Goal: Communication & Community: Answer question/provide support

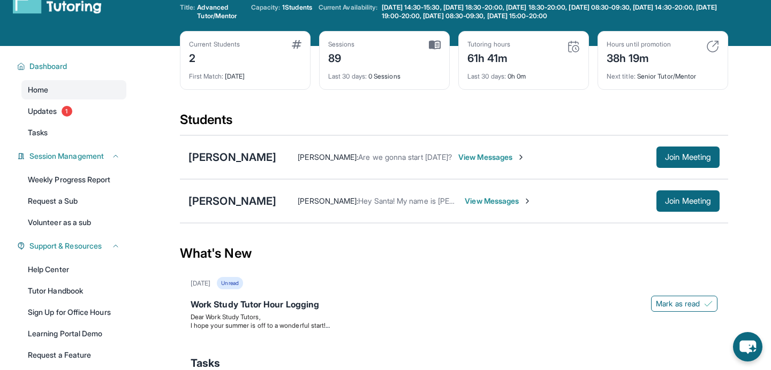
scroll to position [42, 0]
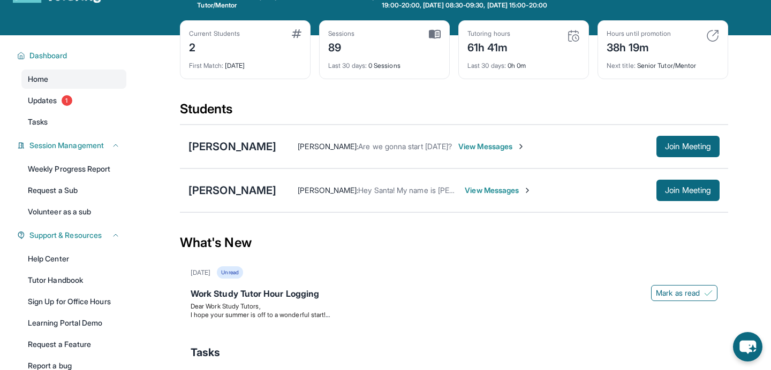
click at [483, 147] on span "View Messages" at bounding box center [491, 146] width 67 height 11
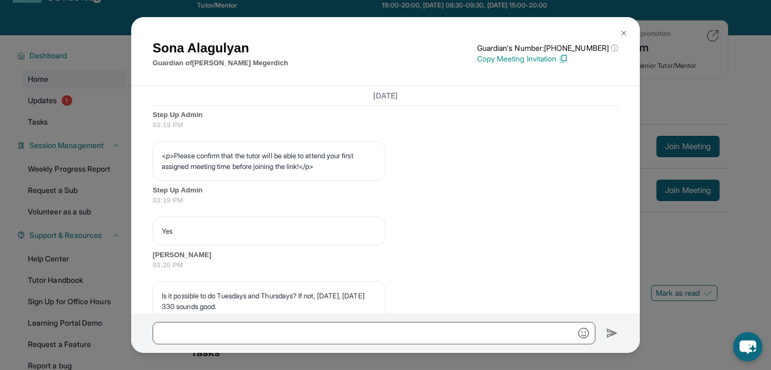
scroll to position [797, 0]
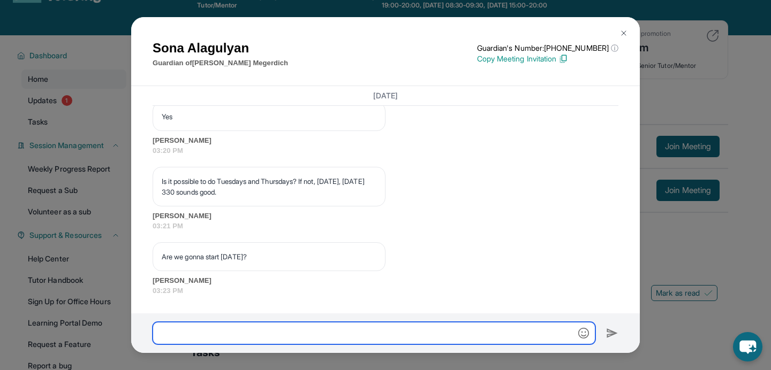
click at [245, 333] on input "text" at bounding box center [374, 333] width 443 height 22
type input "******"
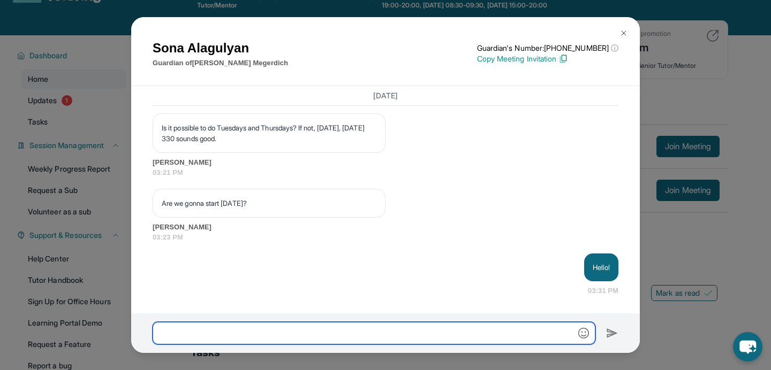
scroll to position [851, 0]
type input "**********"
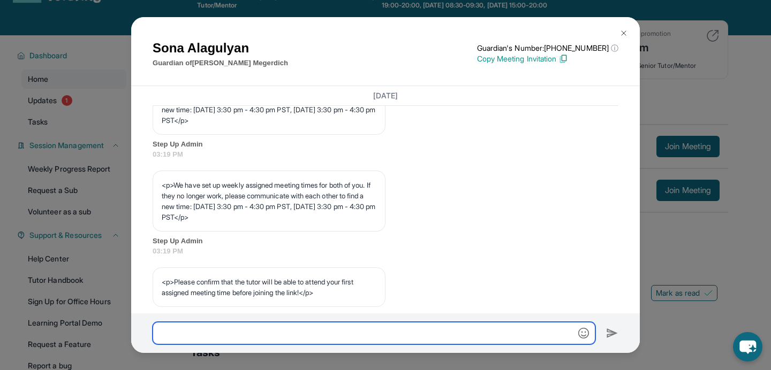
scroll to position [519, 0]
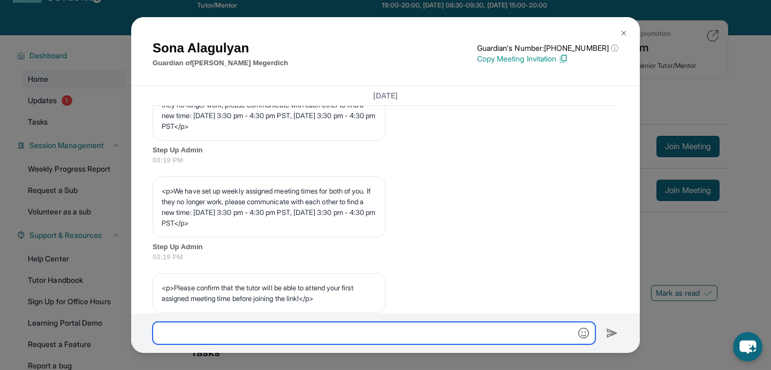
click at [352, 326] on input "text" at bounding box center [374, 333] width 443 height 22
type input "**********"
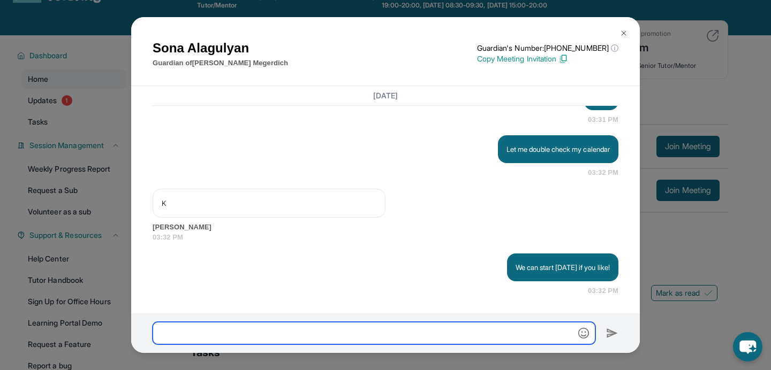
scroll to position [101, 0]
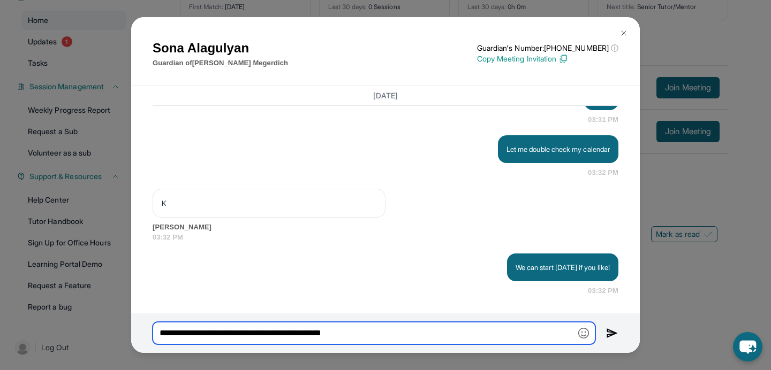
type input "**********"
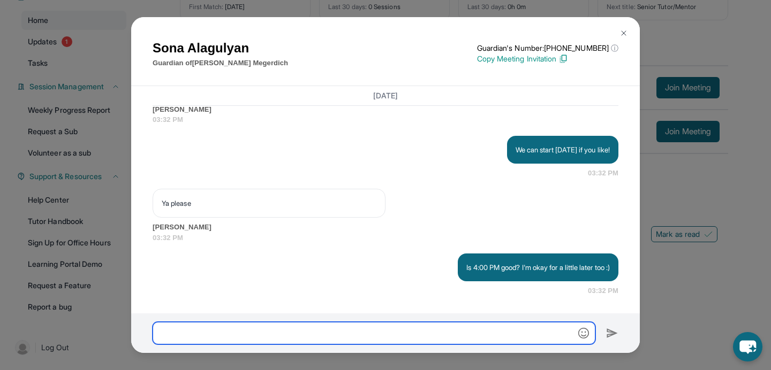
scroll to position [1140, 0]
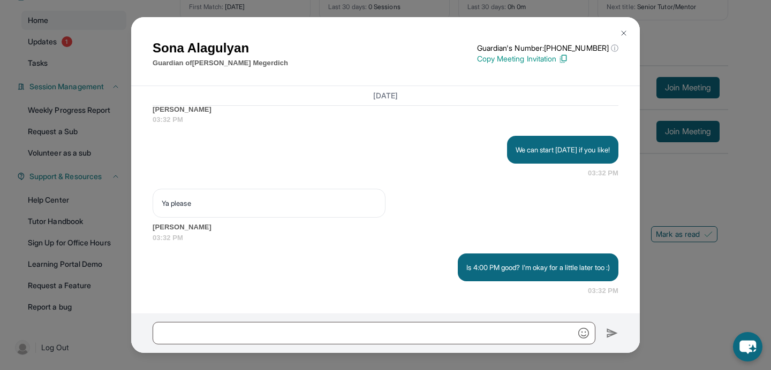
click at [627, 31] on img at bounding box center [623, 33] width 9 height 9
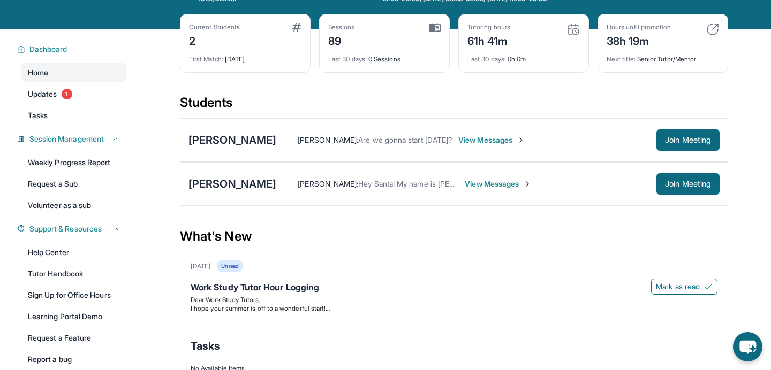
scroll to position [0, 0]
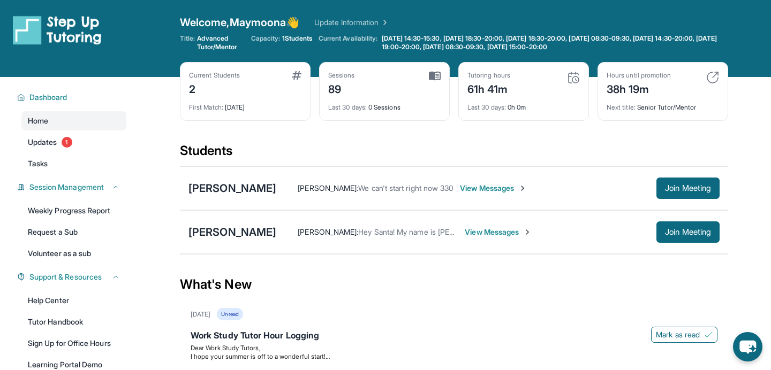
click at [484, 187] on span "View Messages" at bounding box center [493, 188] width 67 height 11
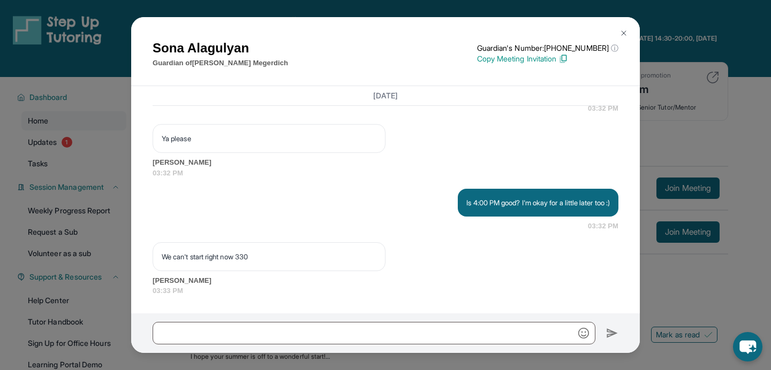
scroll to position [1205, 0]
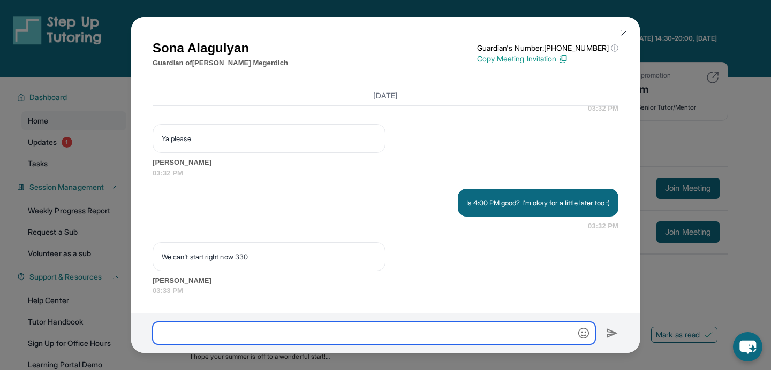
click at [355, 333] on input "text" at bounding box center [374, 333] width 443 height 22
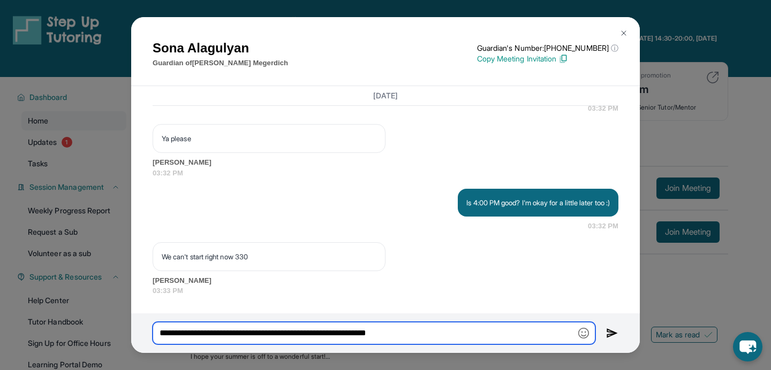
type input "**********"
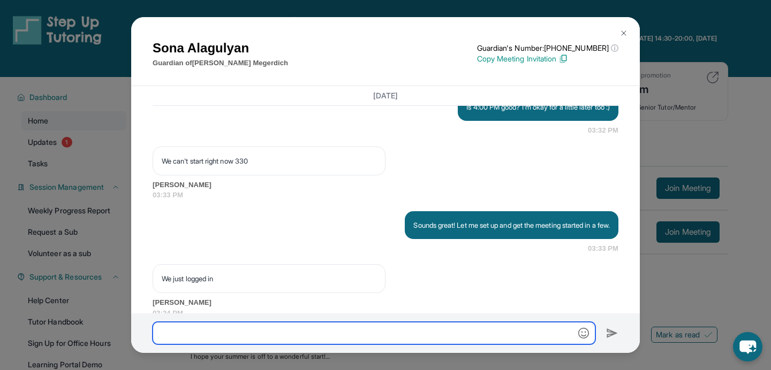
scroll to position [1334, 0]
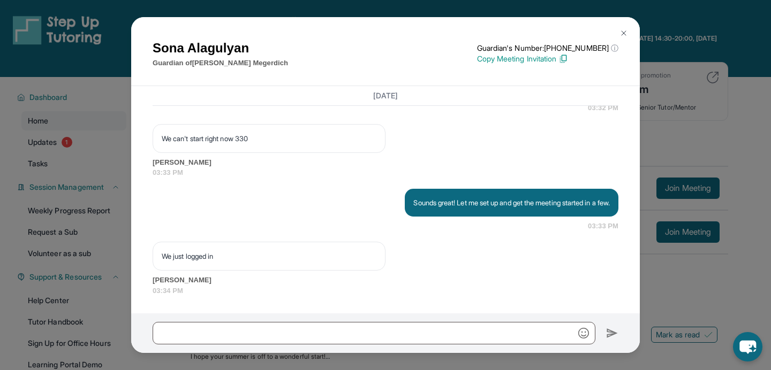
click at [626, 27] on button at bounding box center [623, 32] width 21 height 21
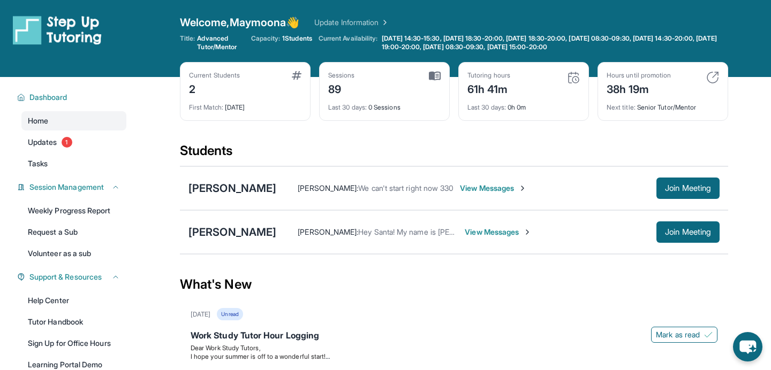
click at [504, 186] on span "View Messages" at bounding box center [493, 188] width 67 height 11
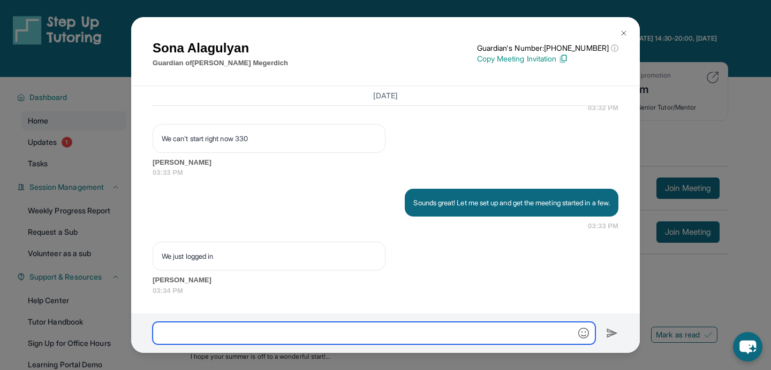
click at [291, 323] on input "text" at bounding box center [374, 333] width 443 height 22
type input "**********"
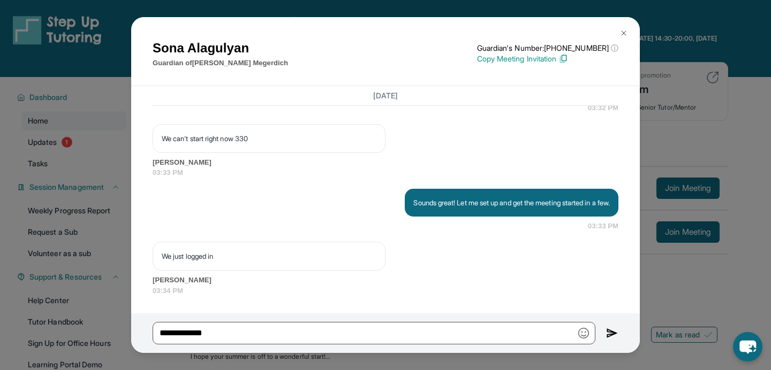
click at [625, 30] on img at bounding box center [623, 33] width 9 height 9
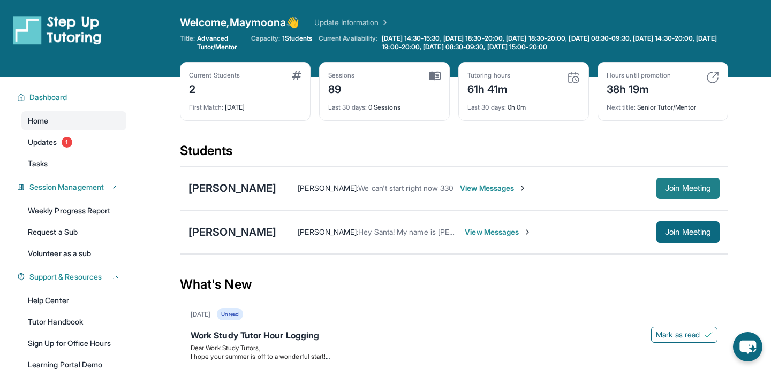
click at [686, 191] on span "Join Meeting" at bounding box center [688, 188] width 46 height 6
click at [406, 173] on div "Emily Megerdich Sona Alagulyan : We can't start right now 330 View Messages Joi…" at bounding box center [454, 188] width 548 height 44
click at [481, 184] on span "View Messages" at bounding box center [493, 188] width 67 height 11
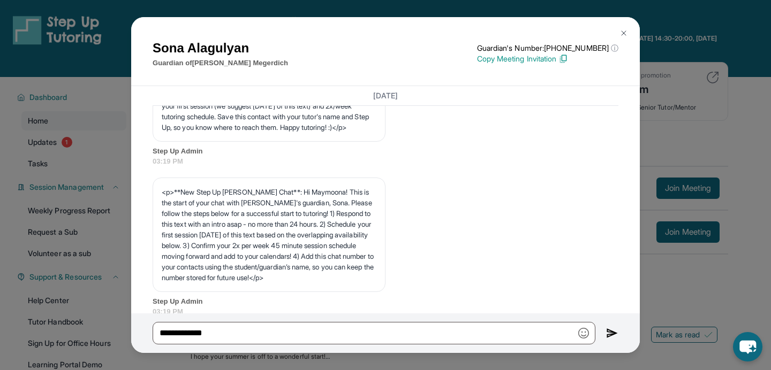
scroll to position [0, 0]
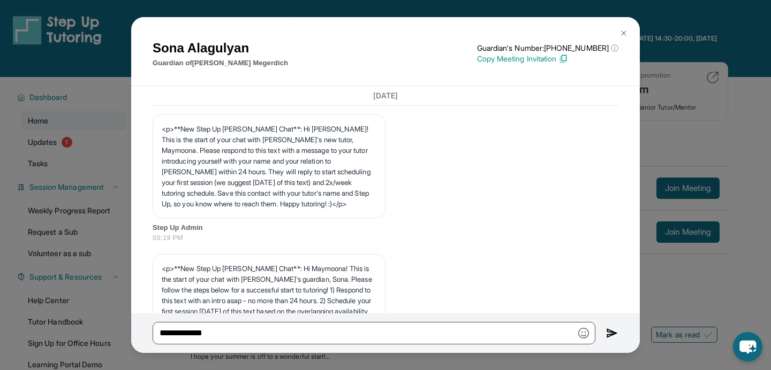
click at [627, 31] on img at bounding box center [623, 33] width 9 height 9
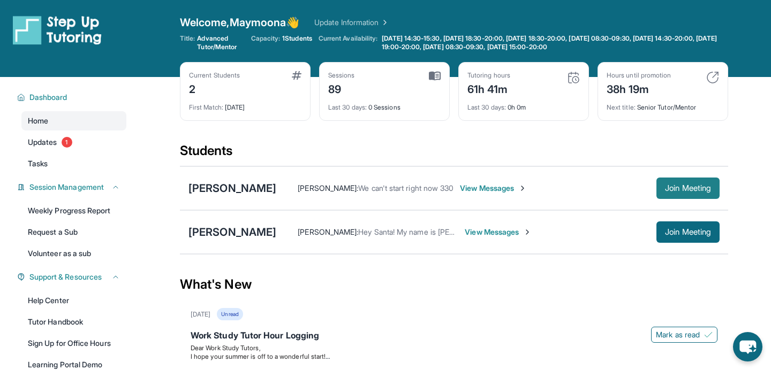
click at [681, 190] on span "Join Meeting" at bounding box center [688, 188] width 46 height 6
